Goal: Check status: Check status

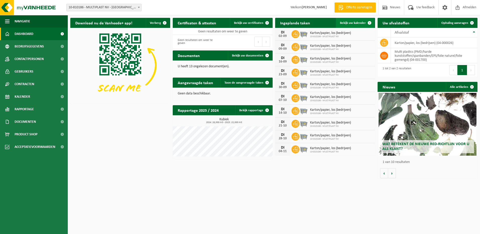
click at [351, 24] on span "Bekijk uw kalender" at bounding box center [353, 22] width 26 height 3
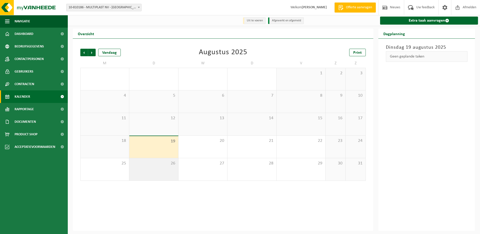
click at [158, 166] on span "26" at bounding box center [154, 164] width 44 height 6
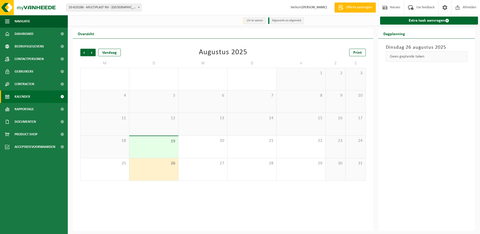
click at [158, 166] on span "26" at bounding box center [154, 164] width 44 height 6
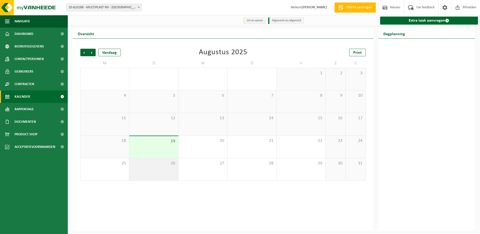
click at [158, 166] on span "26" at bounding box center [154, 164] width 44 height 6
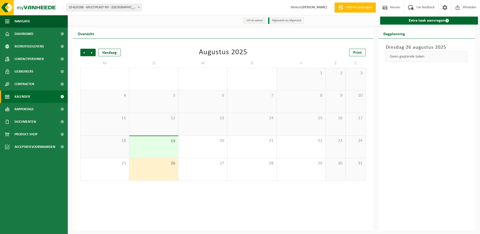
click at [158, 149] on div "19" at bounding box center [153, 147] width 49 height 22
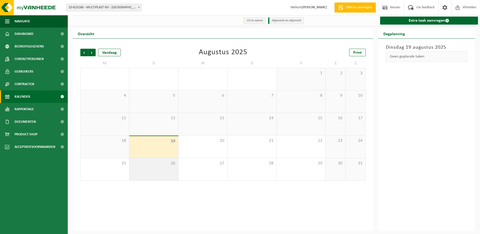
click at [156, 170] on div "26" at bounding box center [153, 169] width 49 height 22
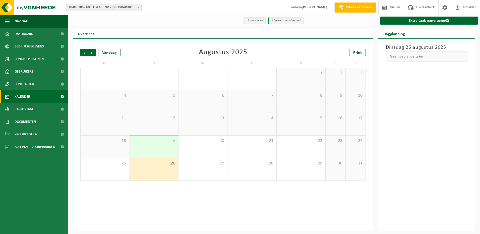
click at [157, 168] on div "26" at bounding box center [153, 169] width 49 height 22
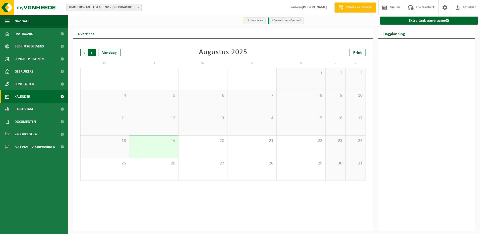
click at [83, 53] on span "Vorige" at bounding box center [84, 53] width 8 height 8
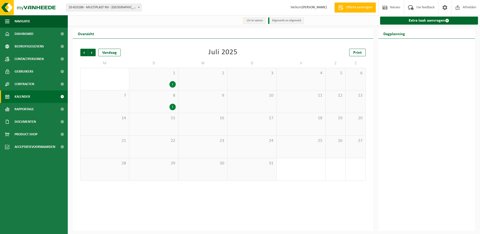
click at [163, 78] on div "1 1" at bounding box center [153, 79] width 49 height 22
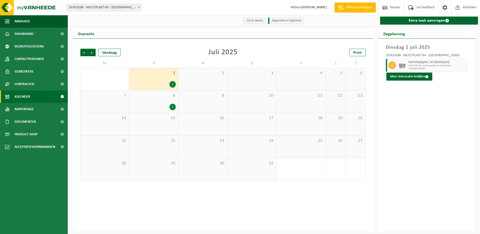
click at [167, 94] on span "8" at bounding box center [154, 96] width 44 height 6
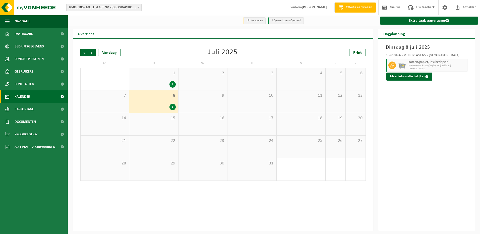
click at [167, 98] on span "8" at bounding box center [154, 96] width 44 height 6
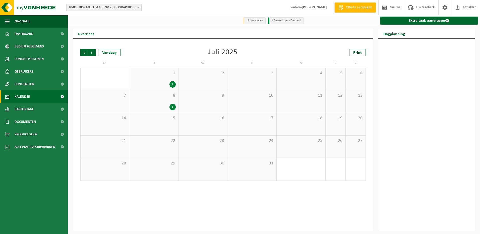
click at [167, 98] on span "8" at bounding box center [154, 96] width 44 height 6
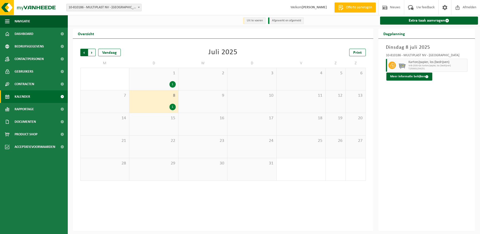
click at [93, 54] on span "Volgende" at bounding box center [92, 53] width 8 height 8
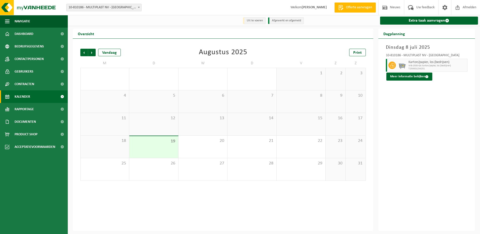
click at [93, 54] on span "Volgende" at bounding box center [92, 53] width 8 height 8
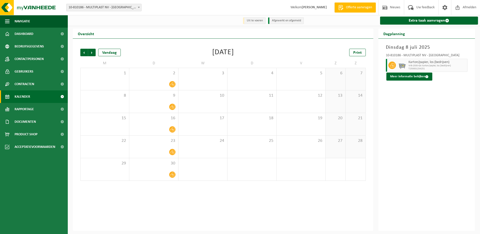
click at [93, 54] on span "Volgende" at bounding box center [92, 53] width 8 height 8
click at [92, 54] on span "Volgende" at bounding box center [92, 53] width 8 height 8
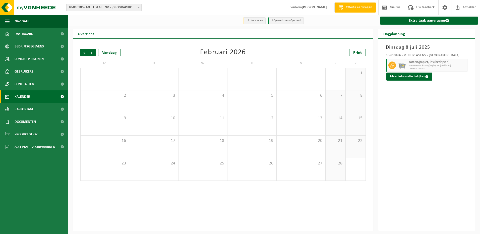
click at [92, 54] on span "Volgende" at bounding box center [92, 53] width 8 height 8
click at [81, 53] on span "Vorige" at bounding box center [84, 53] width 8 height 8
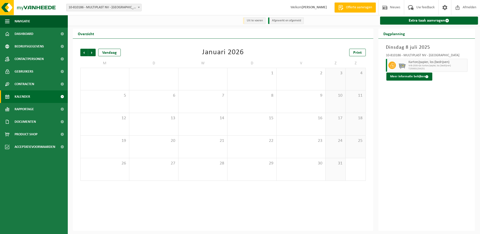
click at [81, 53] on span "Vorige" at bounding box center [84, 53] width 8 height 8
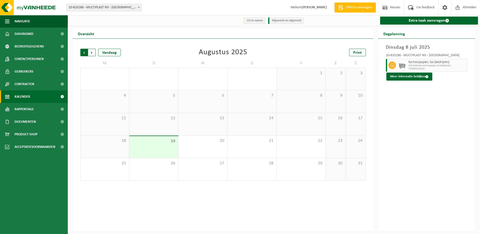
click at [90, 54] on span "Volgende" at bounding box center [92, 53] width 8 height 8
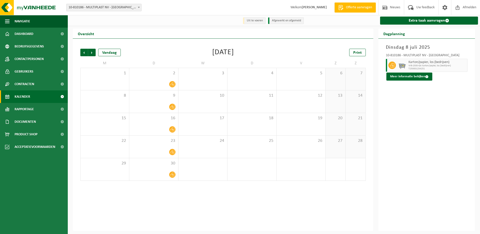
click at [90, 54] on span "Volgende" at bounding box center [92, 53] width 8 height 8
click at [83, 53] on span "Vorige" at bounding box center [84, 53] width 8 height 8
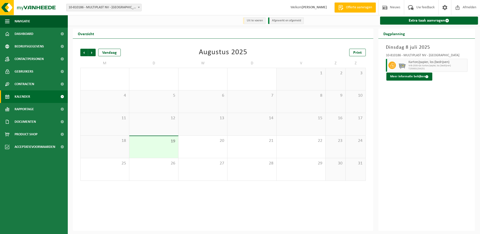
click at [117, 195] on div "Vorige Volgende Vandaag [DATE] Print M D W D V Z Z 28 29 30 31 1 2 3 4 5 6 7 8 …" at bounding box center [223, 135] width 300 height 192
